Goal: Task Accomplishment & Management: Manage account settings

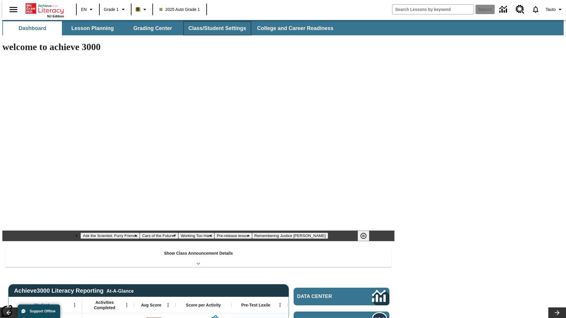
click at [214, 28] on button "Class/Student Settings" at bounding box center [217, 28] width 68 height 14
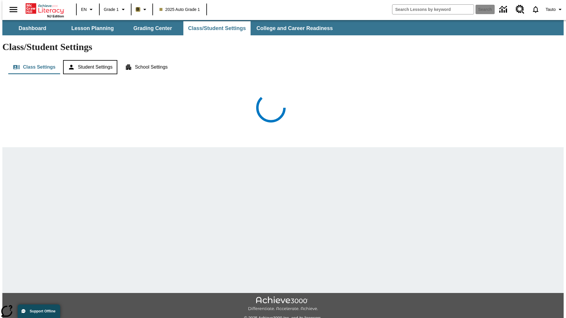
click at [89, 60] on button "Student Settings" at bounding box center [90, 67] width 54 height 14
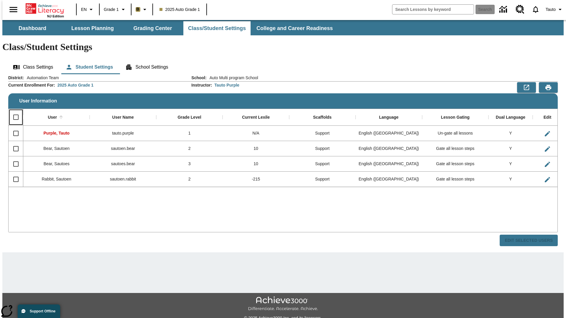
click at [13, 111] on input "Select all rows" at bounding box center [16, 117] width 12 height 12
checkbox input "true"
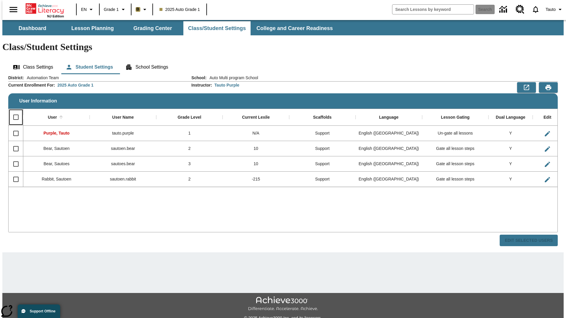
checkbox input "true"
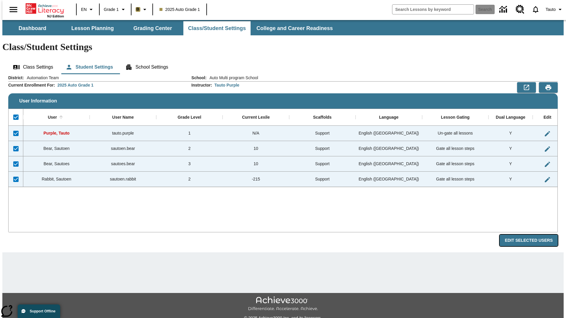
click at [533, 235] on button "Edit Selected Users" at bounding box center [529, 240] width 58 height 11
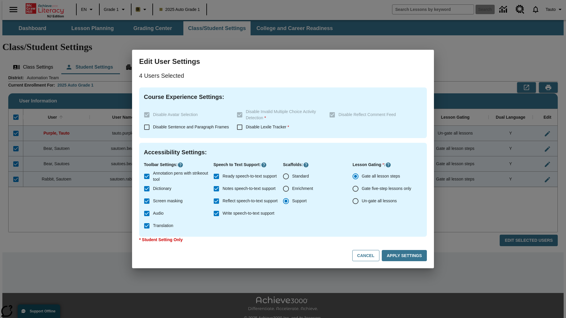
click at [286, 189] on input "Enrichment" at bounding box center [286, 189] width 12 height 12
click at [368, 256] on button "Cancel" at bounding box center [365, 255] width 27 height 11
radio input "false"
radio input "true"
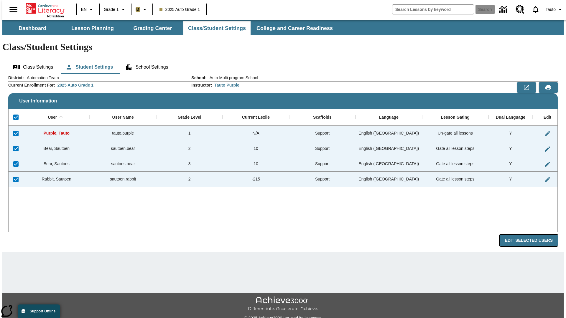
click at [533, 235] on button "Edit Selected Users" at bounding box center [529, 240] width 58 height 11
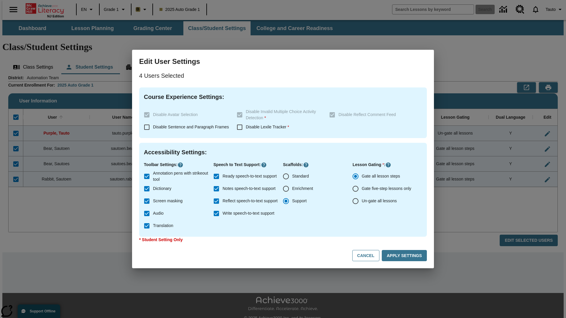
click at [286, 189] on input "Enrichment" at bounding box center [286, 189] width 12 height 12
radio input "true"
click at [405, 256] on button "Apply Settings" at bounding box center [404, 255] width 45 height 11
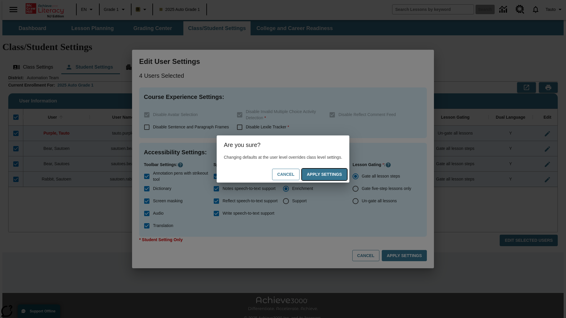
click at [330, 174] on button "Apply Settings" at bounding box center [324, 174] width 45 height 11
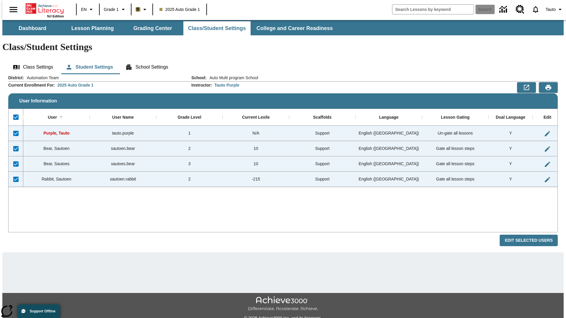
checkbox input "false"
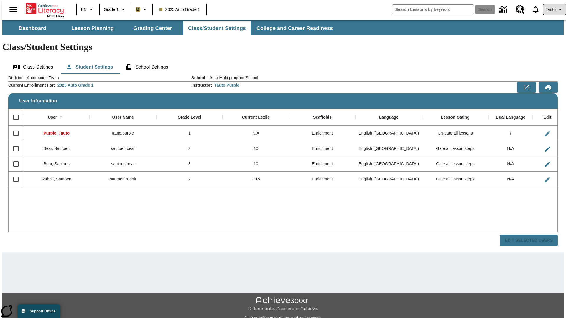
click at [551, 9] on span "Tauto" at bounding box center [551, 9] width 10 height 6
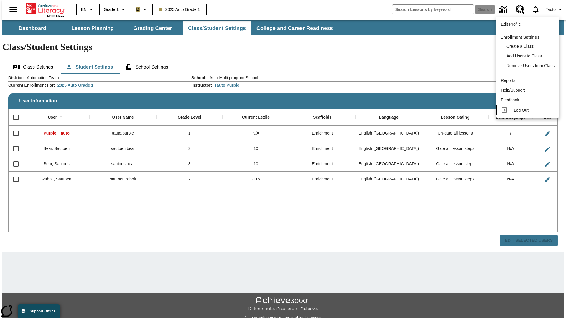
click at [528, 110] on span "Log Out" at bounding box center [521, 110] width 15 height 5
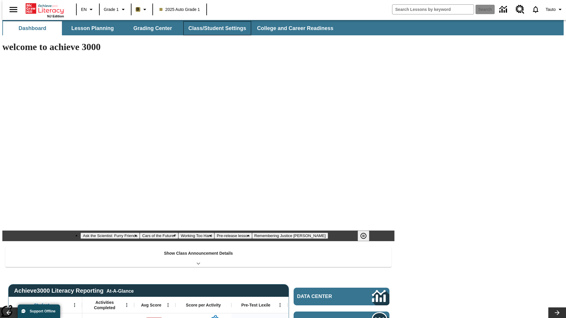
click at [214, 28] on button "Class/Student Settings" at bounding box center [217, 28] width 68 height 14
